Goal: Transaction & Acquisition: Book appointment/travel/reservation

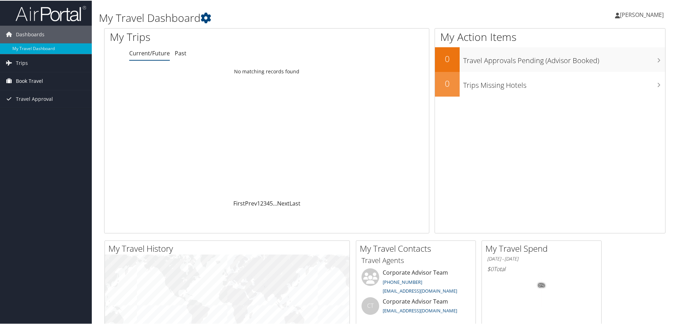
click at [32, 79] on span "Book Travel" at bounding box center [29, 81] width 27 height 18
click at [25, 116] on link "Book/Manage Online Trips" at bounding box center [46, 115] width 92 height 11
click at [36, 63] on link "Trips" at bounding box center [46, 63] width 92 height 18
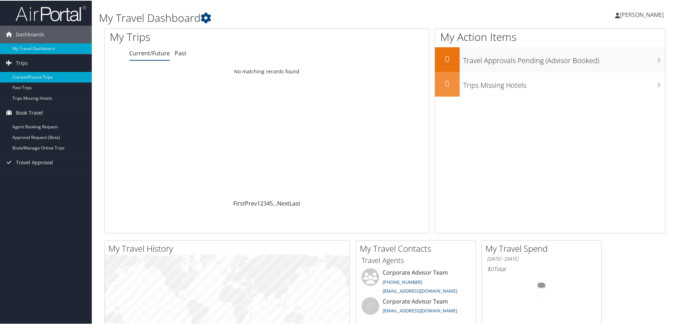
click at [42, 78] on link "Current/Future Trips" at bounding box center [46, 76] width 92 height 11
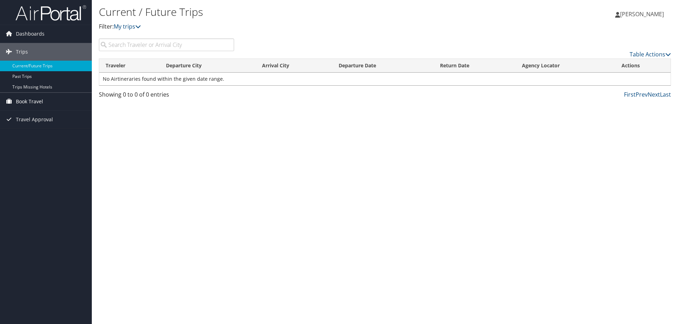
click at [54, 102] on link "Book Travel" at bounding box center [46, 102] width 92 height 18
click at [59, 127] on link "Approval Request (Beta)" at bounding box center [46, 126] width 92 height 11
click at [31, 102] on span "Book Travel" at bounding box center [29, 102] width 27 height 18
click at [40, 136] on link "Book/Manage Online Trips" at bounding box center [46, 137] width 92 height 11
